Goal: Book appointment/travel/reservation

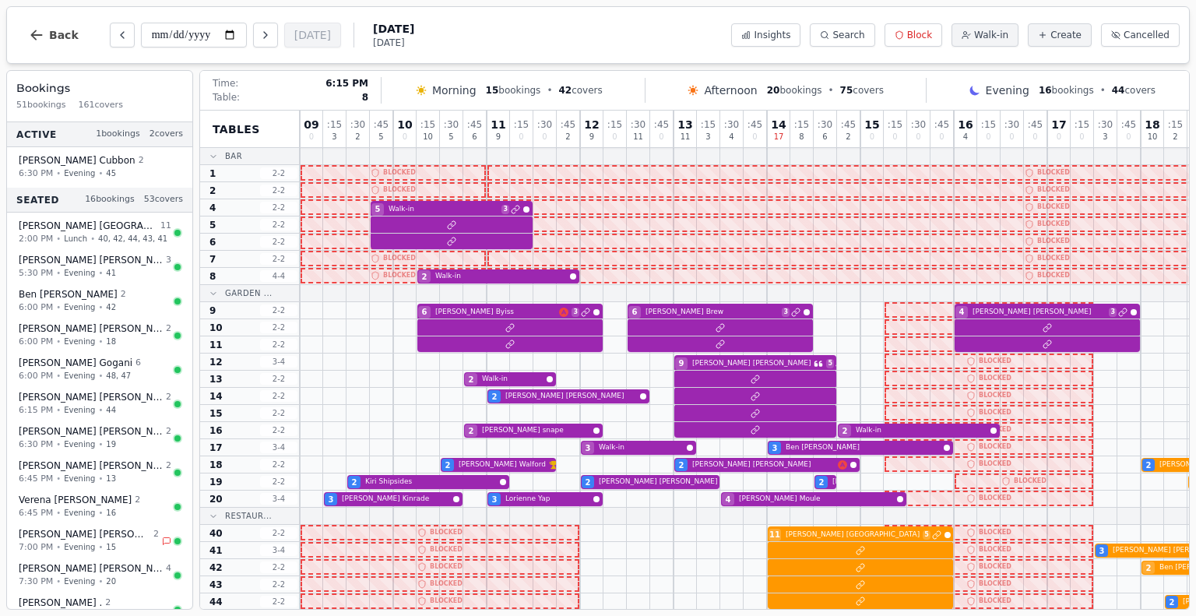
click at [1178, 270] on div "Tables Bar 1 2 - 2 2 2 - 2 4 2 - 2 5 2 - 2 6 2 - 2 7 2 - 2 8 4 - 4 Garden ... 9…" at bounding box center [694, 360] width 989 height 499
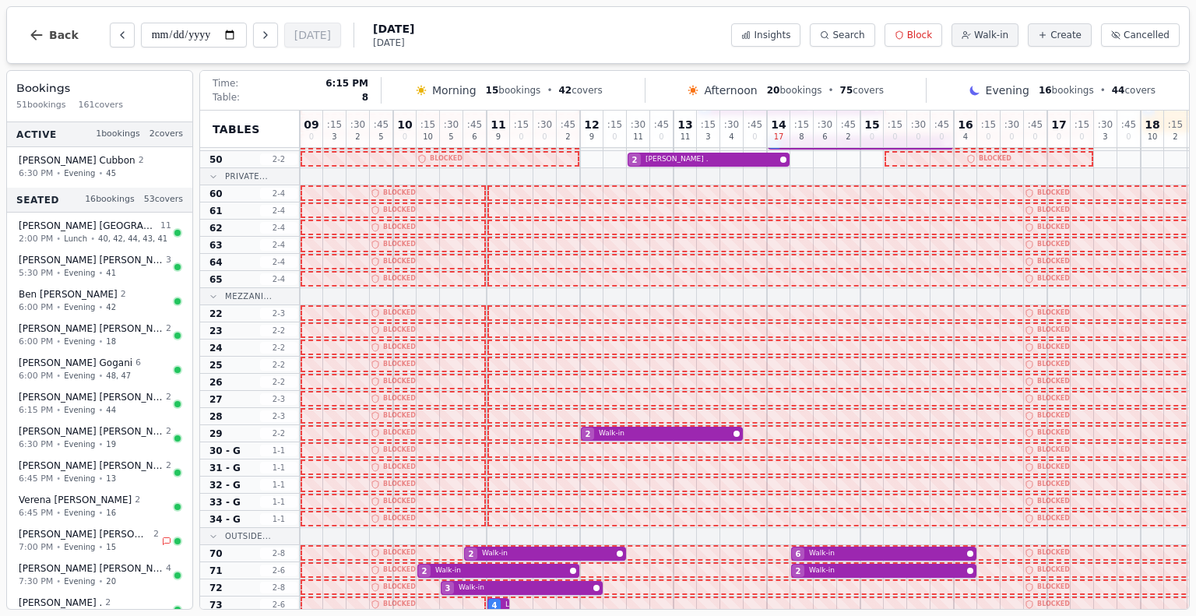
scroll to position [533, 0]
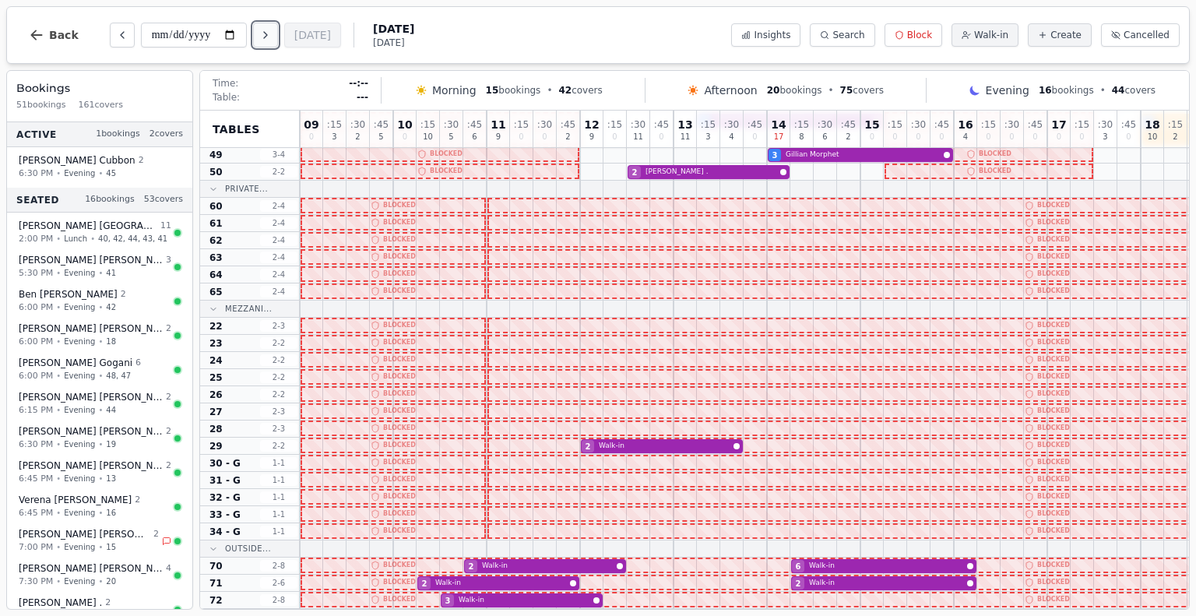
click at [261, 35] on icon "Next day" at bounding box center [265, 35] width 12 height 12
type input "**********"
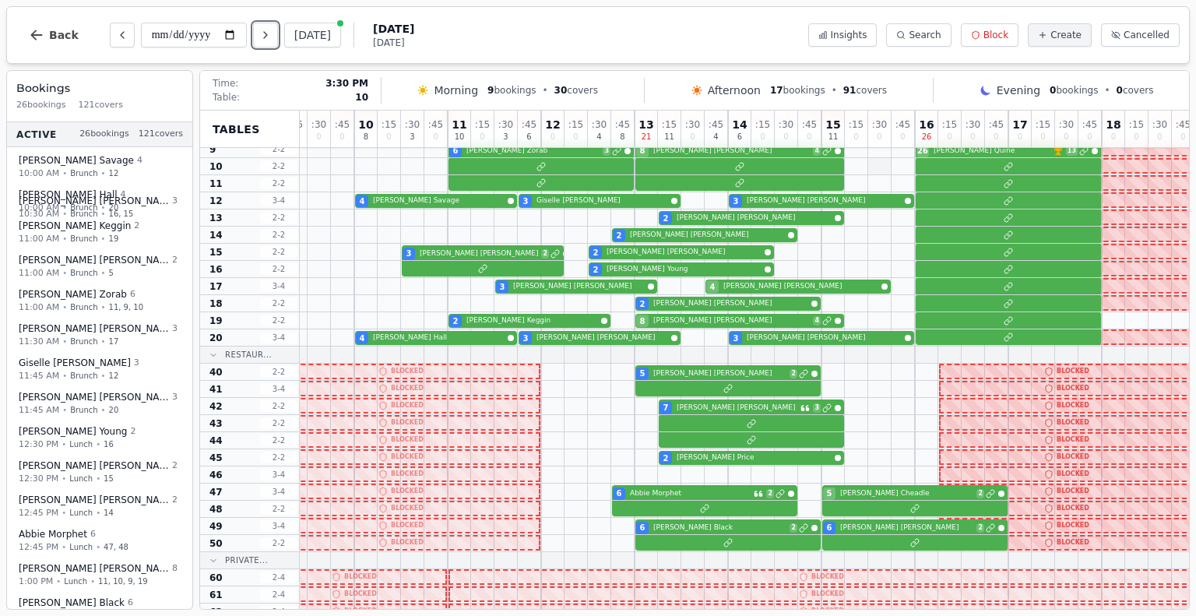
scroll to position [162, 39]
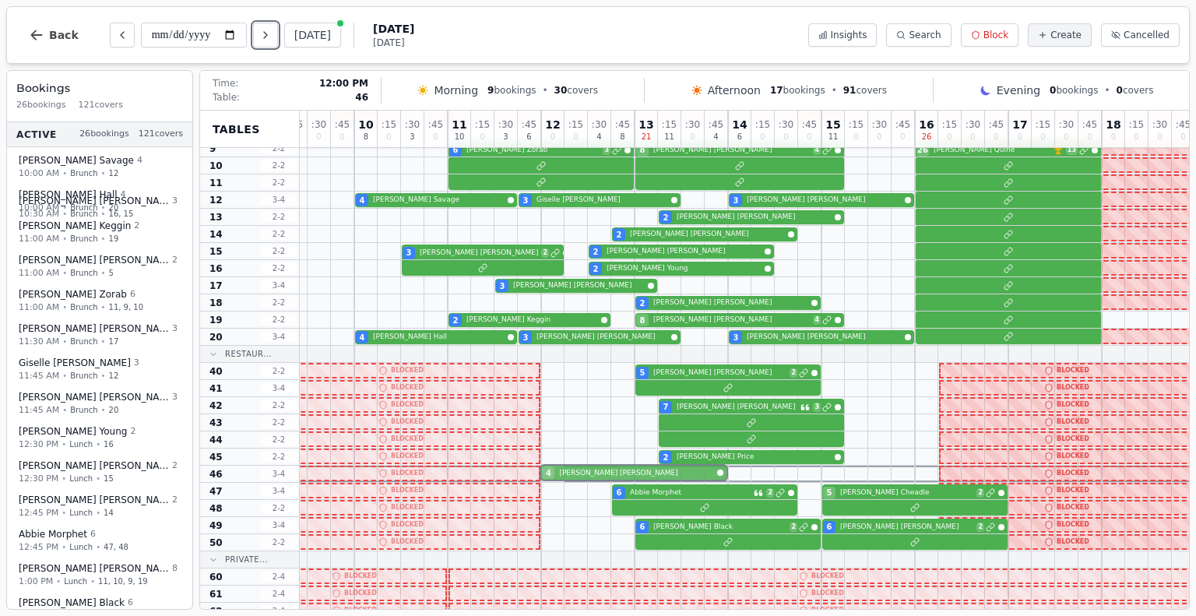
drag, startPoint x: 722, startPoint y: 288, endPoint x: 555, endPoint y: 473, distance: 248.7
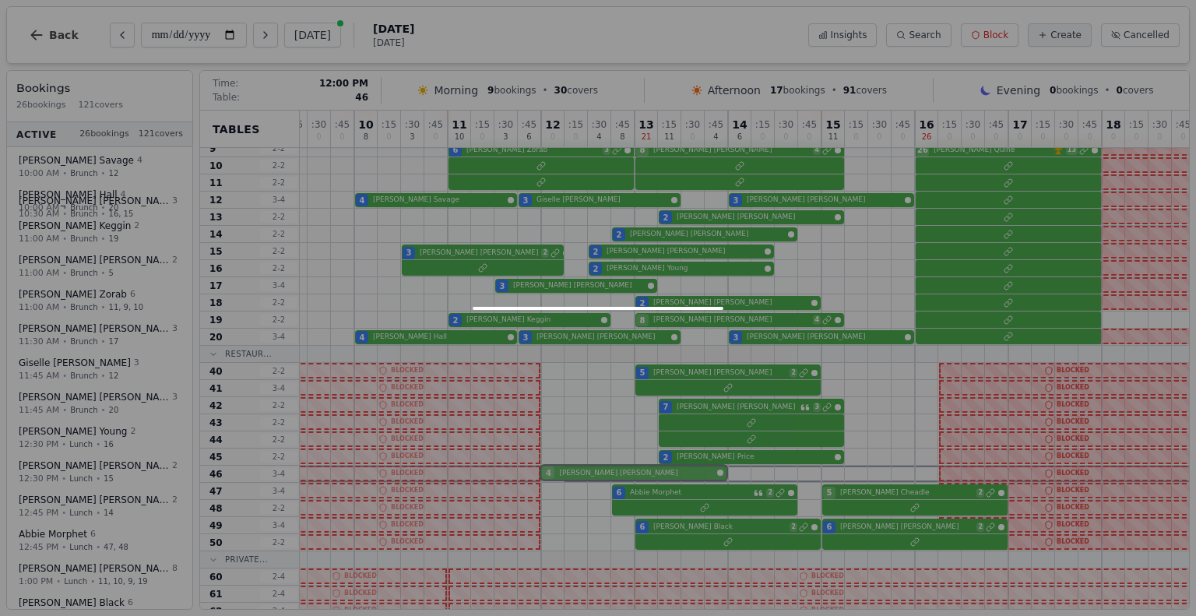
click at [555, 473] on div "09 0 : 15 0 : 30 0 : 45 0 10 8 : 15 0 : 30 3 : 45 0 11 10 : 15 0 : 30 3 : 45 6 …" at bounding box center [728, 490] width 935 height 1083
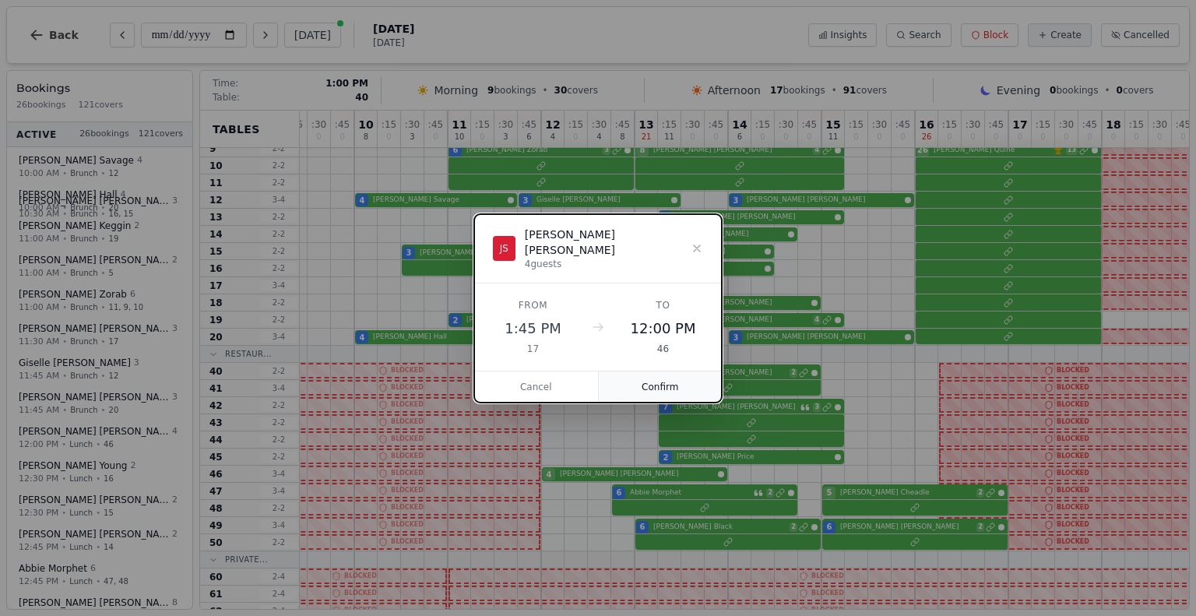
click at [657, 375] on button "Confirm" at bounding box center [661, 387] width 124 height 31
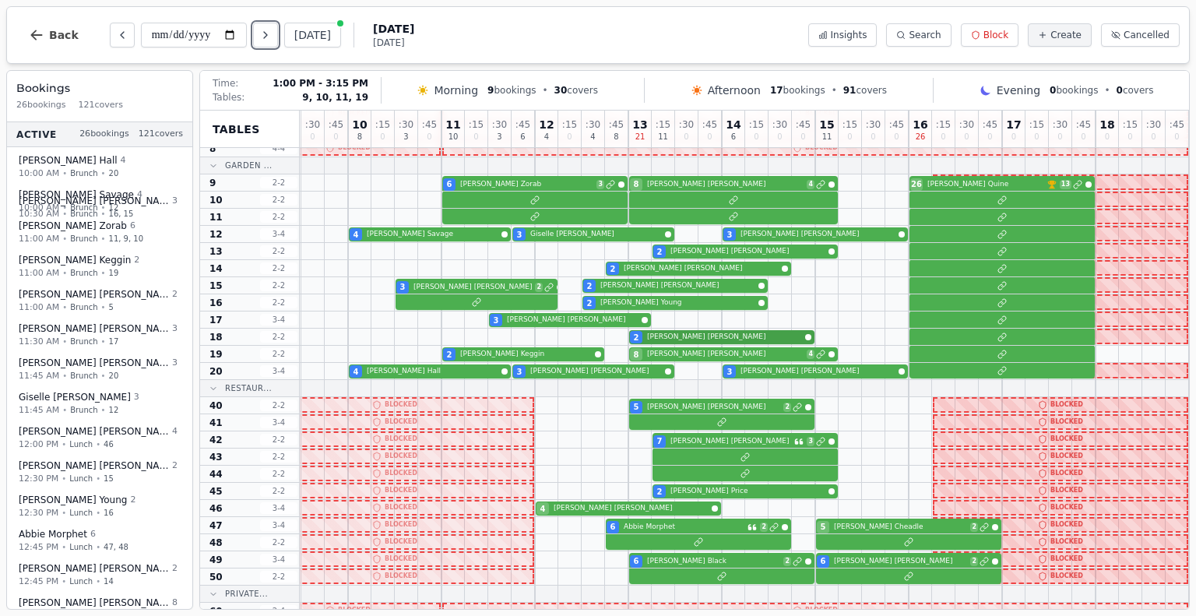
scroll to position [129, 56]
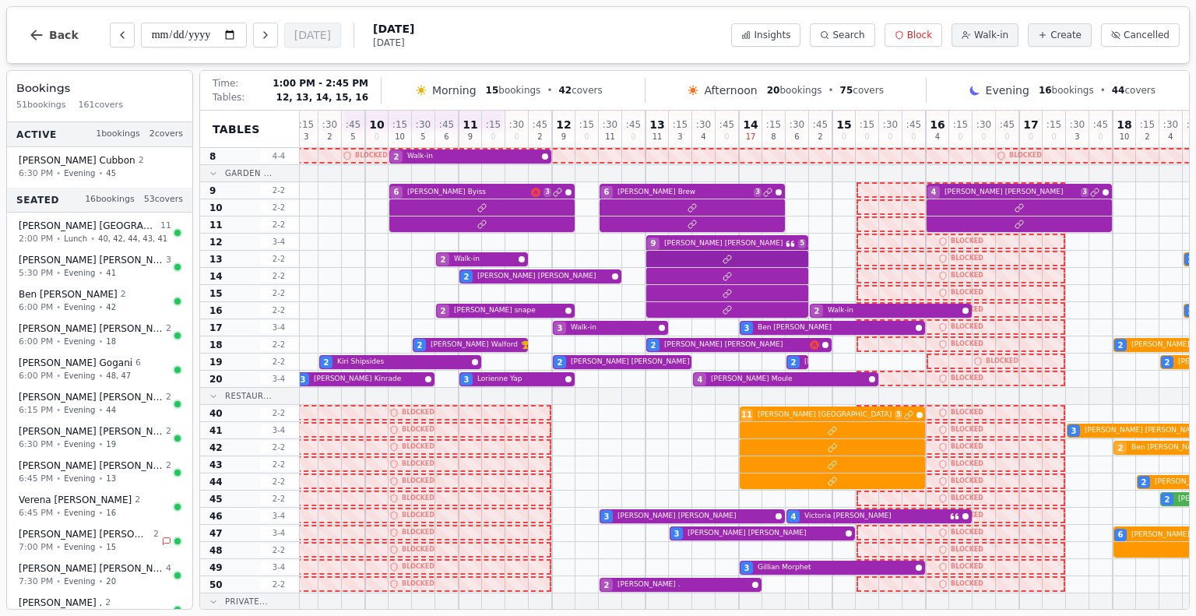
scroll to position [0, 28]
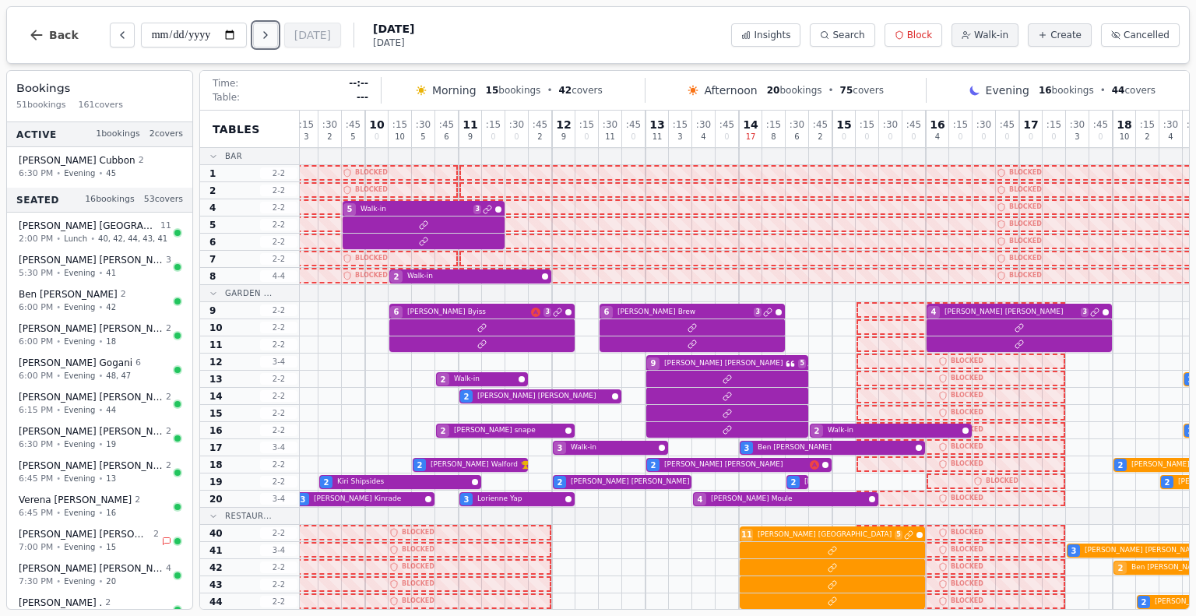
click at [264, 35] on icon "Next day" at bounding box center [265, 35] width 12 height 12
type input "**********"
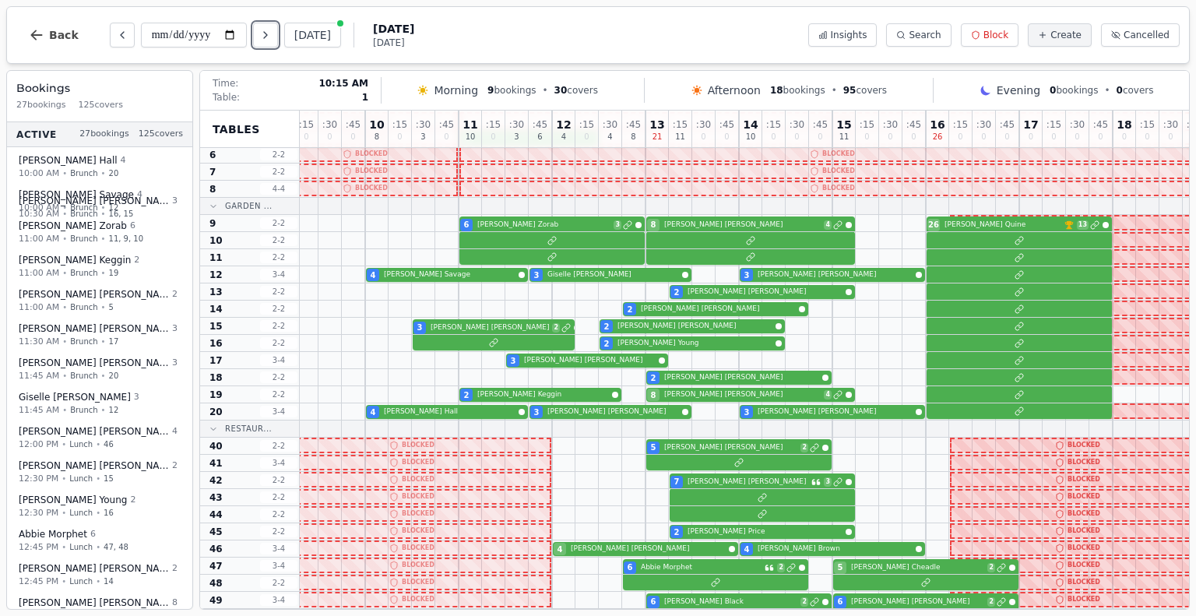
scroll to position [87, 28]
click at [424, 336] on div "2 Cheryl Young" at bounding box center [739, 343] width 935 height 17
select select "****"
select select "*"
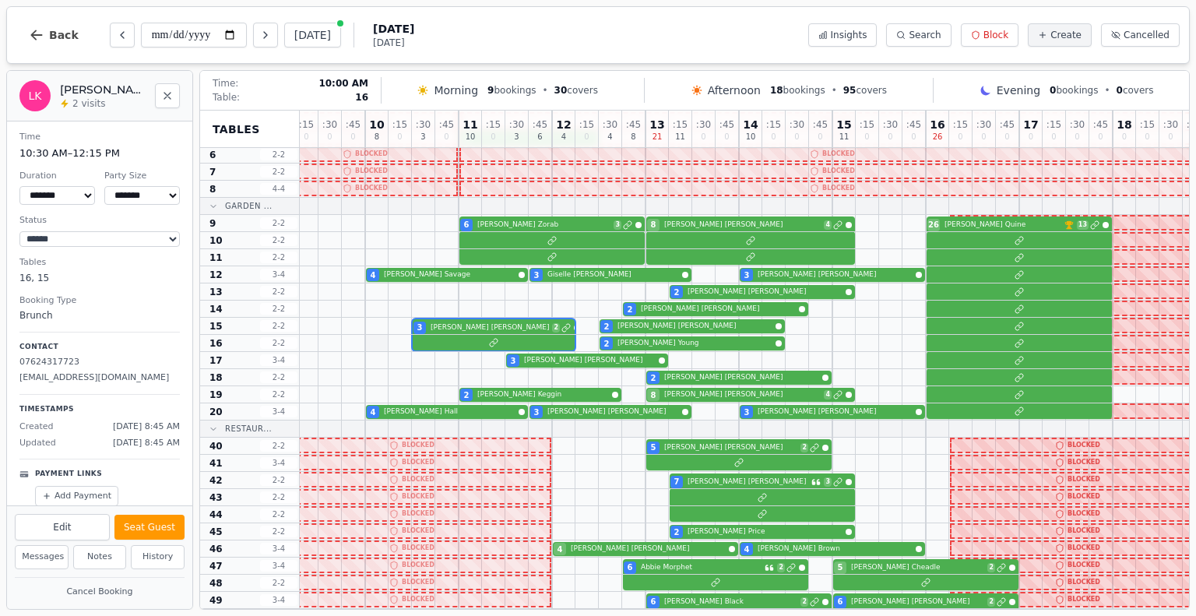
click at [380, 341] on div at bounding box center [376, 343] width 23 height 16
select select "****"
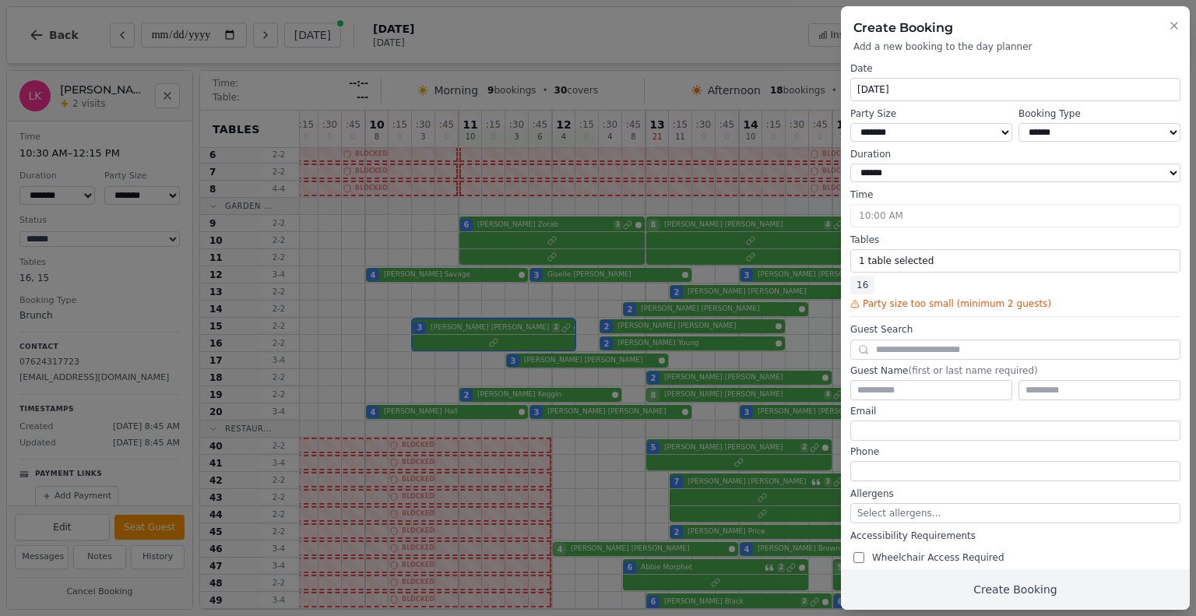
click at [380, 341] on div at bounding box center [598, 308] width 1196 height 616
click at [1169, 22] on icon "button" at bounding box center [1174, 25] width 12 height 12
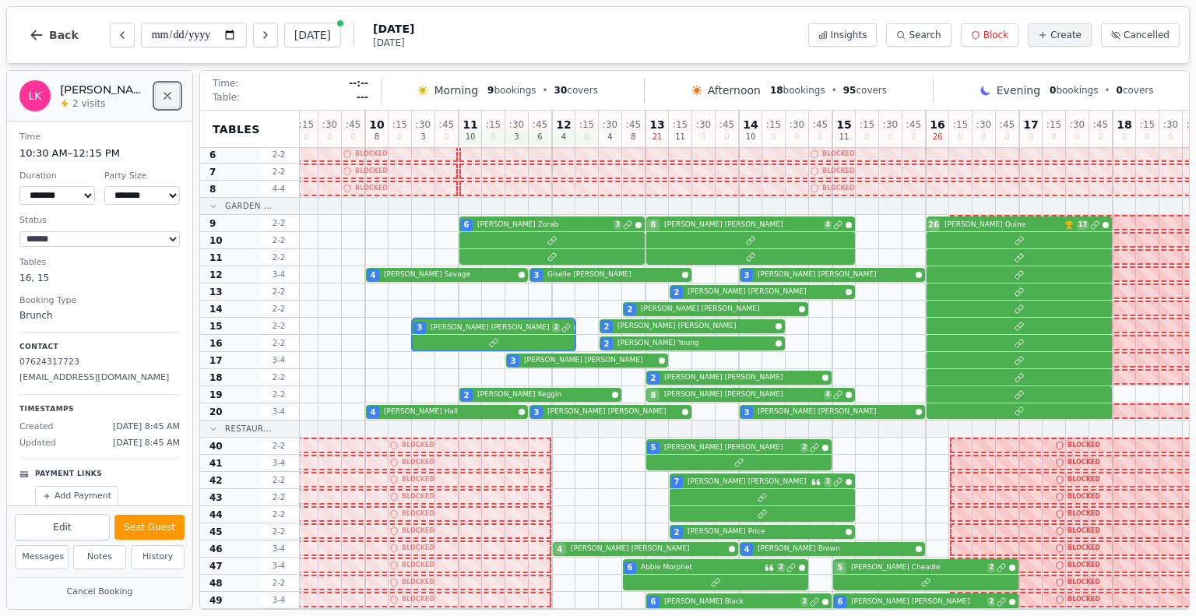
click at [168, 99] on icon "Close" at bounding box center [167, 96] width 12 height 12
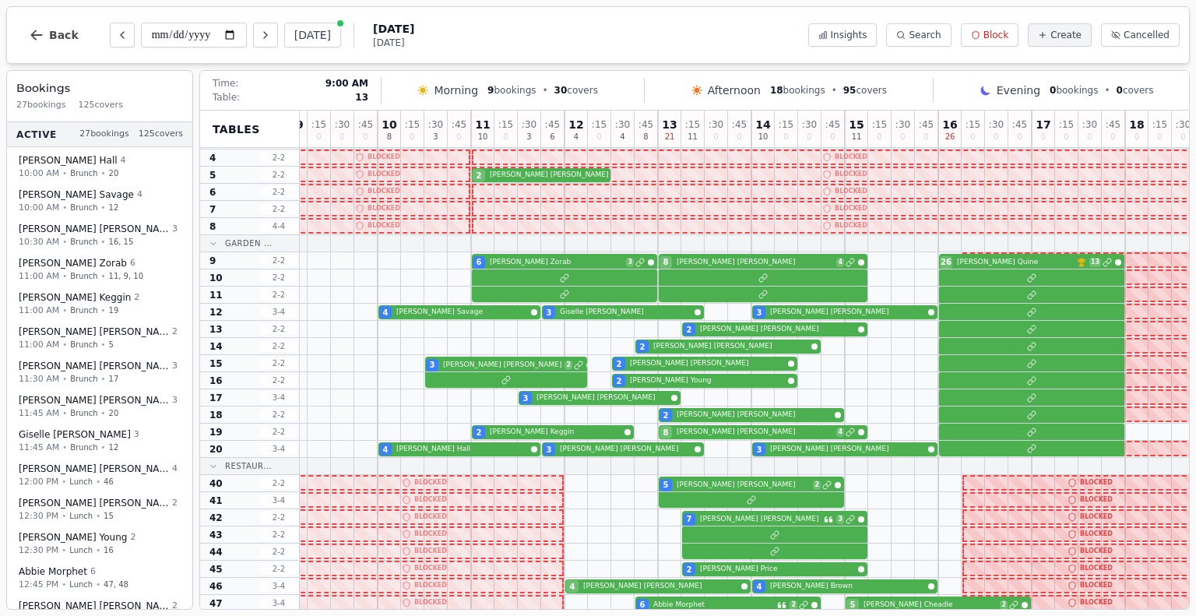
scroll to position [50, 16]
click at [289, 287] on div "2 - 2" at bounding box center [279, 295] width 39 height 16
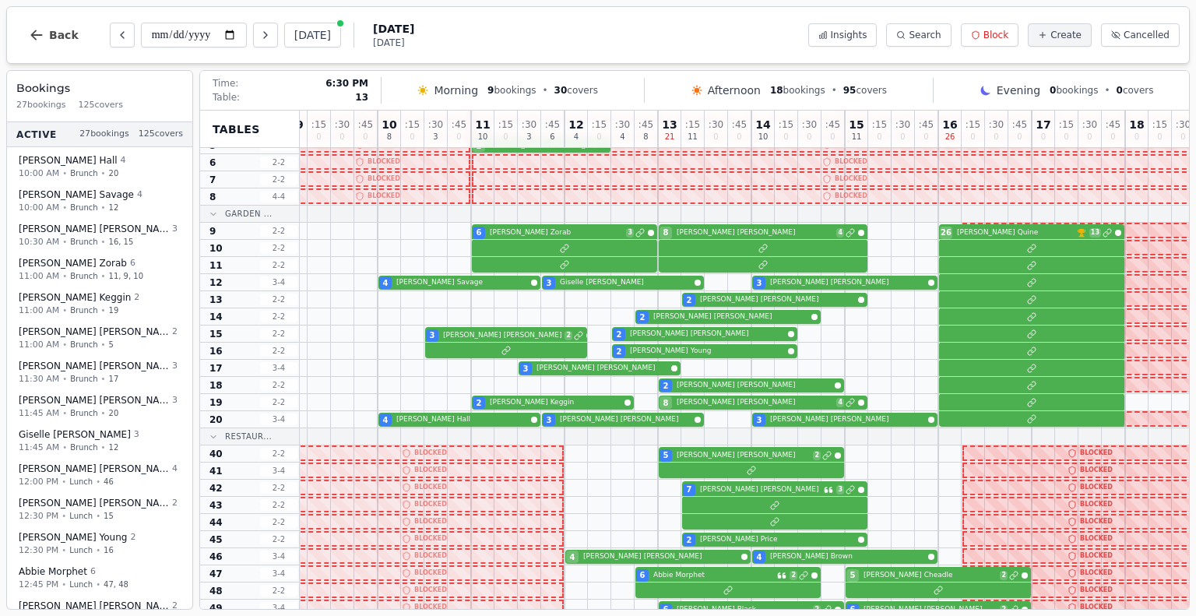
scroll to position [77, 16]
